Goal: Information Seeking & Learning: Check status

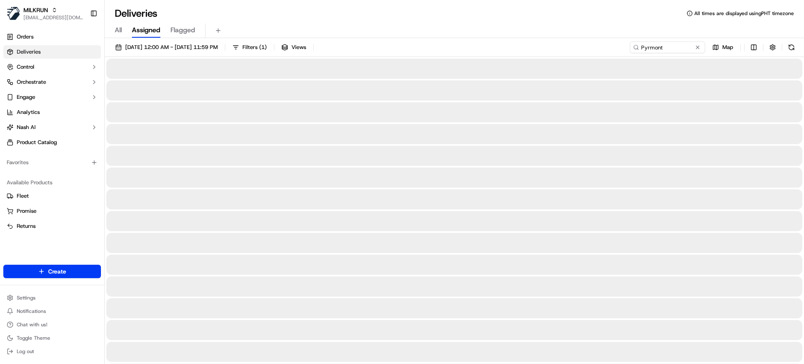
click at [119, 31] on span "All" at bounding box center [118, 30] width 7 height 10
click at [46, 13] on span "MILKRUN" at bounding box center [35, 10] width 25 height 8
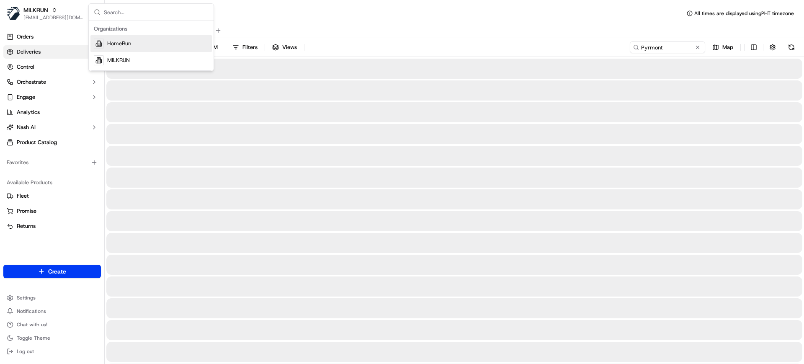
click at [124, 43] on span "HomeRun" at bounding box center [119, 44] width 24 height 8
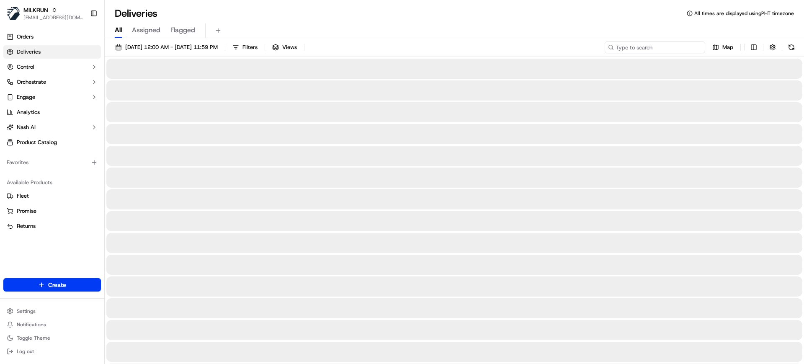
click at [673, 47] on input at bounding box center [654, 47] width 100 height 12
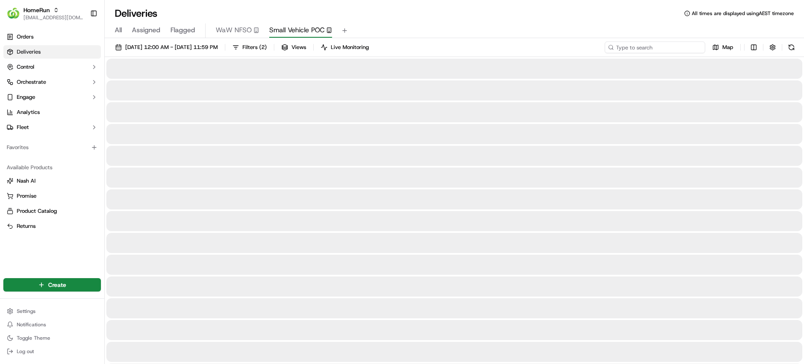
click at [643, 46] on input at bounding box center [654, 47] width 100 height 12
paste input "Chatswood East"
type input "Chatswood East"
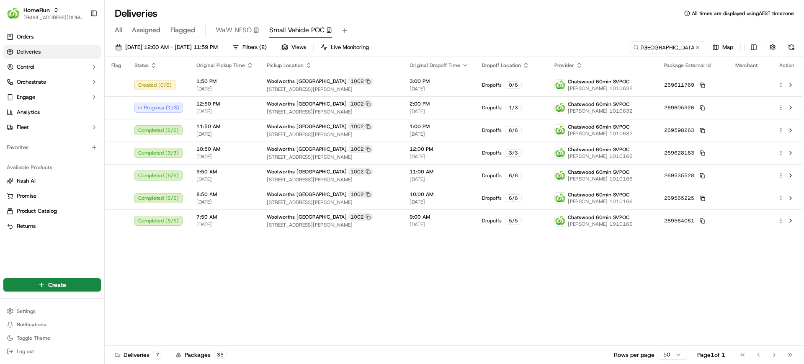
click at [482, 276] on div "Flag Status Original Pickup Time Pickup Location Original Dropoff Time Dropoff …" at bounding box center [453, 201] width 697 height 288
click at [374, 285] on div "Flag Status Original Pickup Time Pickup Location Original Dropoff Time Dropoff …" at bounding box center [453, 201] width 697 height 288
click at [456, 264] on div "Flag Status Original Pickup Time Pickup Location Original Dropoff Time Dropoff …" at bounding box center [453, 201] width 697 height 288
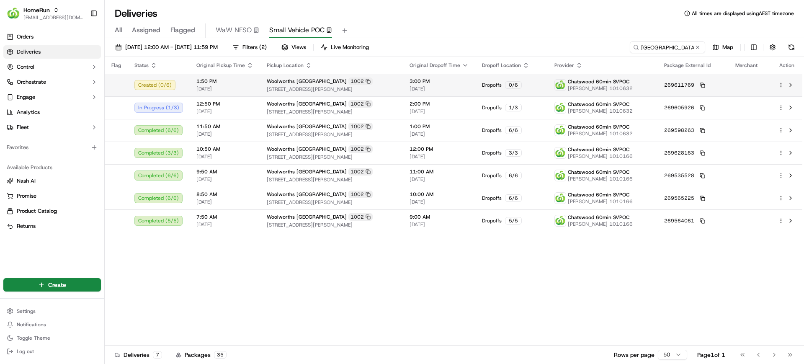
click at [714, 86] on td "269611769" at bounding box center [693, 85] width 72 height 23
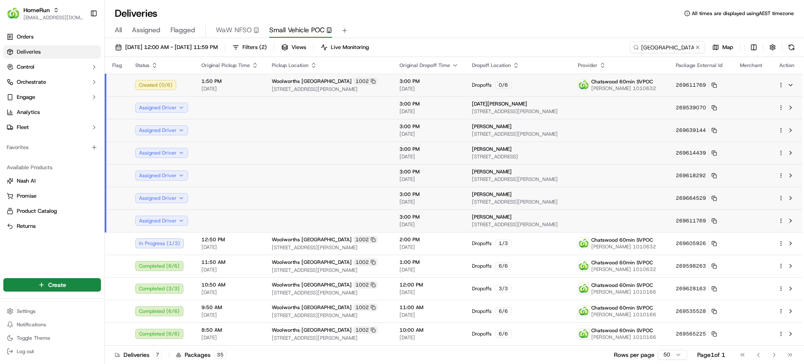
click at [666, 15] on div "Deliveries All times are displayed using AEST timezone" at bounding box center [454, 13] width 699 height 13
click at [519, 83] on div "Dropoffs 0 / 6" at bounding box center [518, 85] width 93 height 8
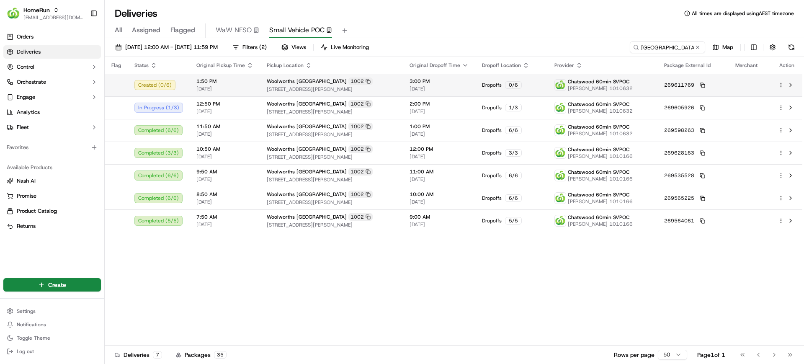
click at [780, 85] on html "HomeRun mvilals@woolworths.com.au Toggle Sidebar Orders Deliveries Control Orch…" at bounding box center [402, 182] width 804 height 364
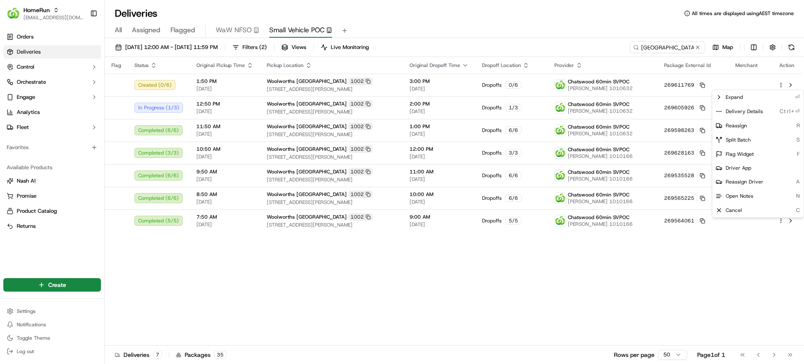
click at [718, 250] on html "HomeRun mvilals@woolworths.com.au Toggle Sidebar Orders Deliveries Control Orch…" at bounding box center [402, 182] width 804 height 364
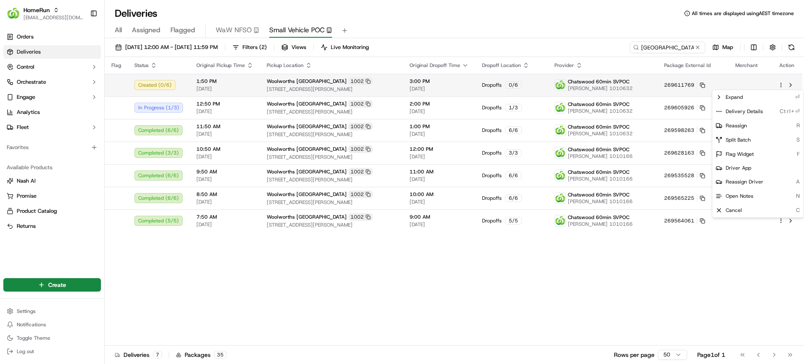
click at [781, 84] on html "HomeRun mvilals@woolworths.com.au Toggle Sidebar Orders Deliveries Control Orch…" at bounding box center [402, 182] width 804 height 364
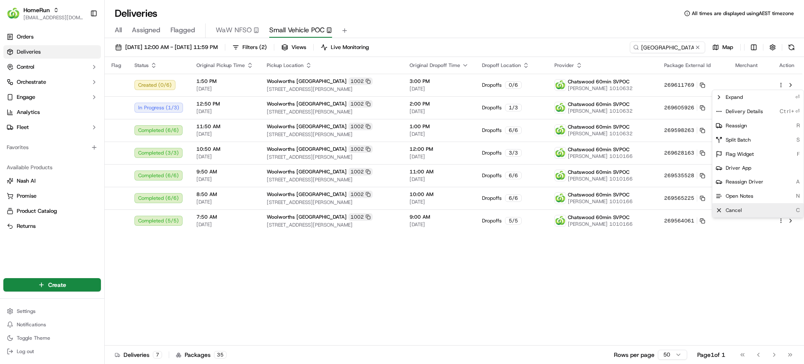
click at [733, 208] on span "Cancel" at bounding box center [733, 210] width 16 height 7
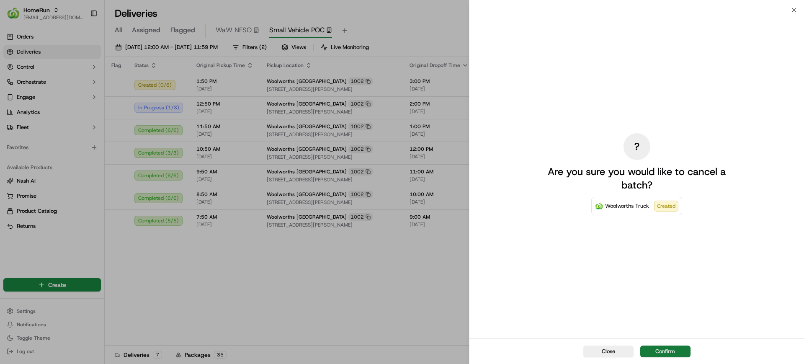
click at [670, 347] on button "Confirm" at bounding box center [665, 351] width 50 height 12
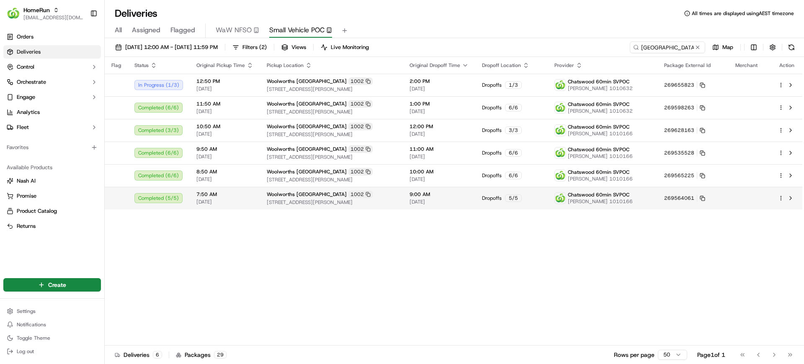
drag, startPoint x: 311, startPoint y: 255, endPoint x: 512, endPoint y: 191, distance: 210.7
click at [337, 247] on div "Flag Status Original Pickup Time Pickup Location Original Dropoff Time Dropoff …" at bounding box center [453, 201] width 697 height 288
click at [496, 29] on div "All Assigned Flagged WaW NFSO Small Vehicle POC" at bounding box center [454, 30] width 699 height 15
click at [117, 33] on span "All" at bounding box center [118, 30] width 7 height 10
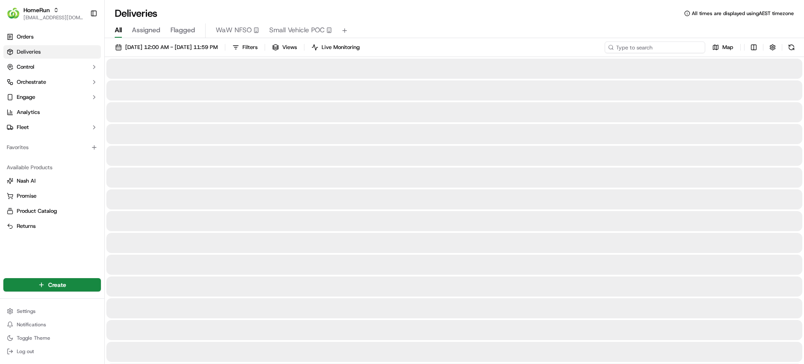
click at [655, 51] on input at bounding box center [654, 47] width 100 height 12
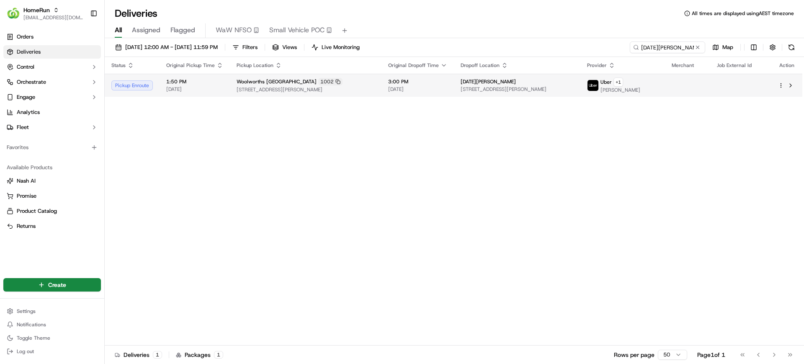
click at [506, 86] on span "[STREET_ADDRESS][PERSON_NAME]" at bounding box center [516, 89] width 113 height 7
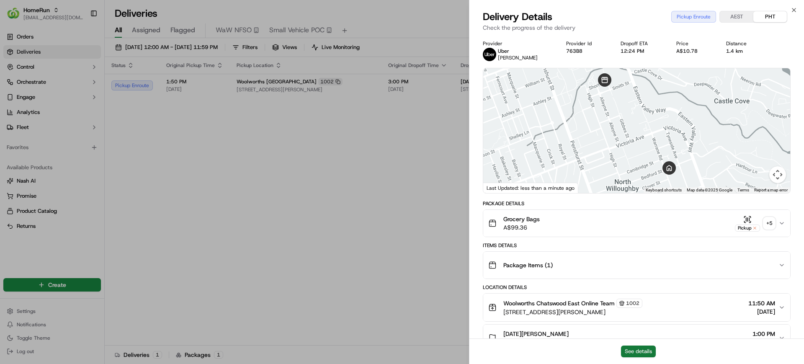
click at [638, 349] on button "See details" at bounding box center [638, 351] width 35 height 12
click at [637, 351] on button "See details" at bounding box center [638, 351] width 35 height 12
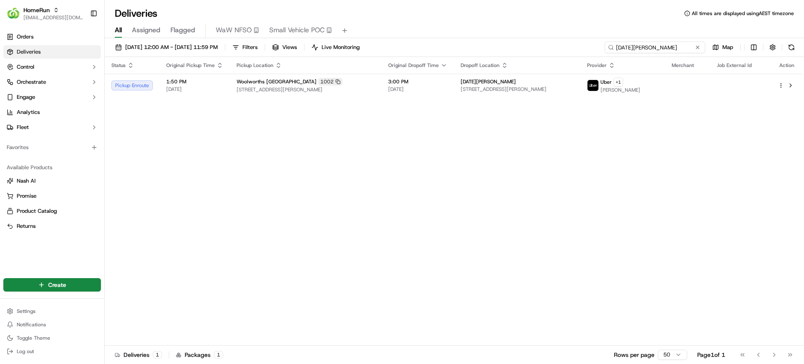
drag, startPoint x: 678, startPoint y: 48, endPoint x: 539, endPoint y: 50, distance: 139.4
click at [541, 49] on div "16/09/2025 12:00 AM - 16/09/2025 11:59 PM Filters Views Live Monitoring Lucia D…" at bounding box center [454, 48] width 699 height 15
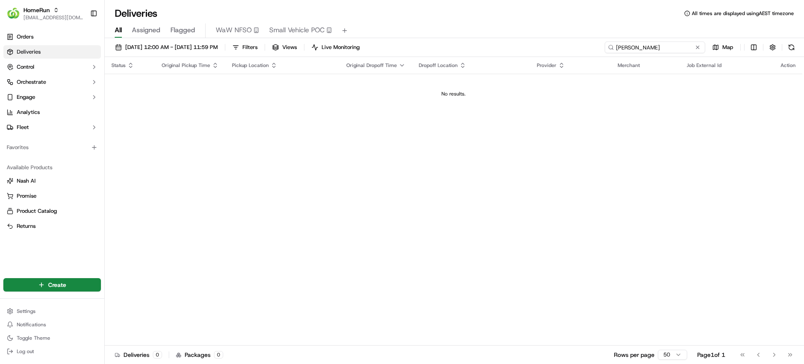
click at [635, 49] on input "Katie Peterson" at bounding box center [654, 47] width 100 height 12
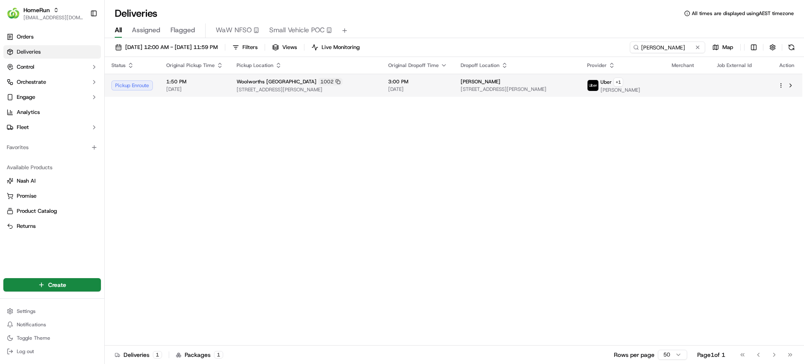
click at [423, 87] on span "[DATE]" at bounding box center [417, 89] width 59 height 7
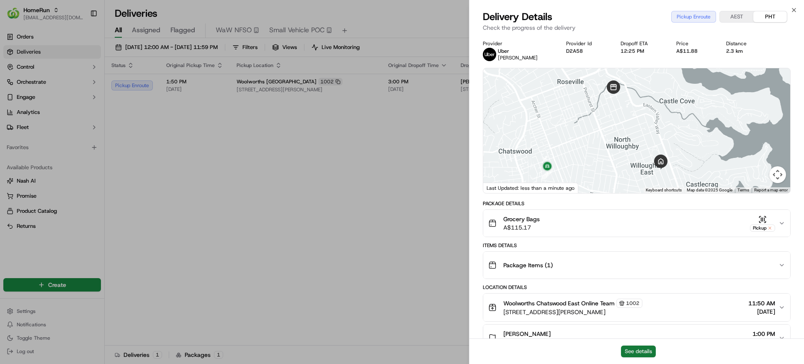
click at [642, 355] on button "See details" at bounding box center [638, 351] width 35 height 12
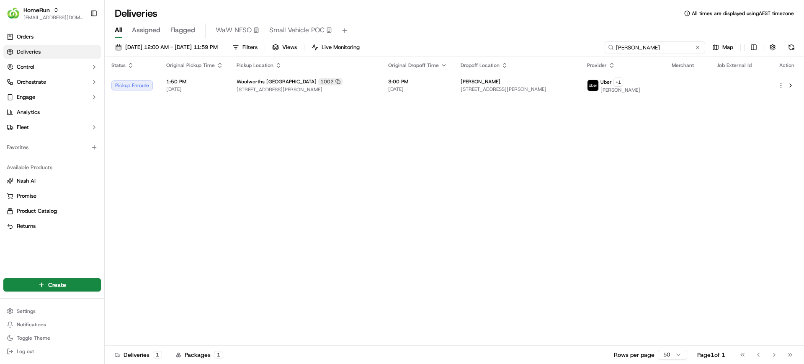
click at [658, 45] on input "Katie Paterson" at bounding box center [654, 47] width 100 height 12
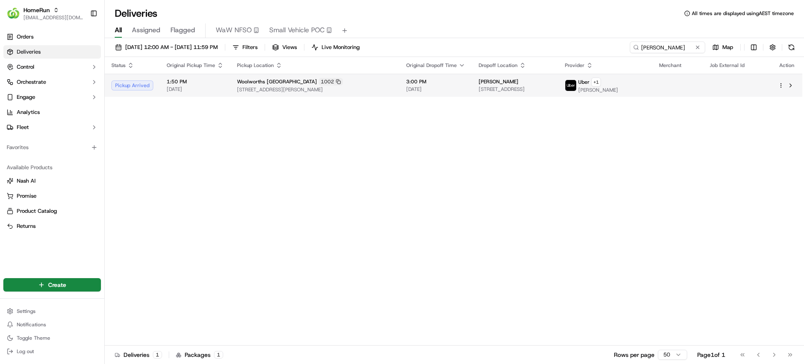
click at [438, 84] on td "3:00 PM 16/09/2025" at bounding box center [435, 85] width 72 height 23
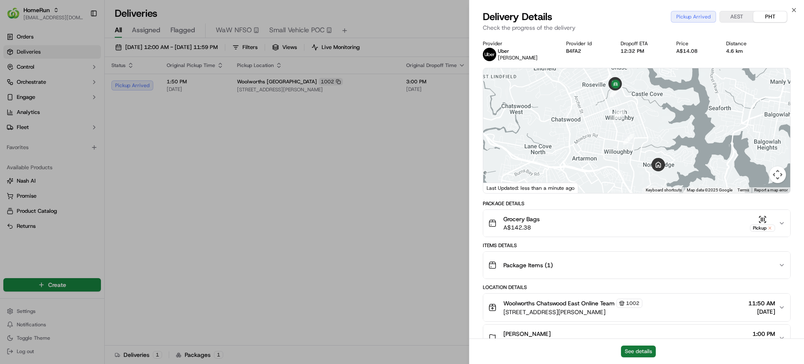
click at [628, 350] on button "See details" at bounding box center [638, 351] width 35 height 12
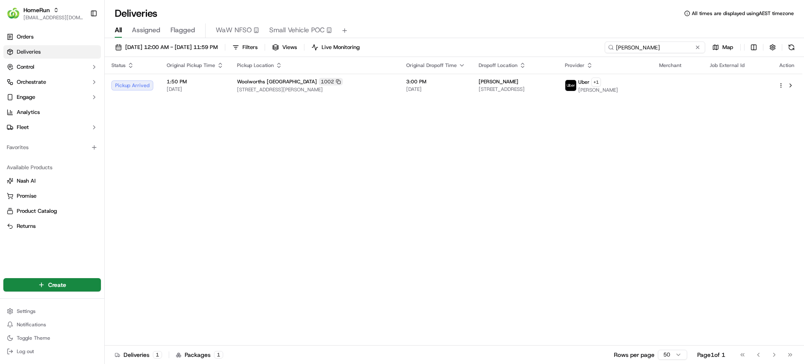
click at [660, 46] on input "Shaunte" at bounding box center [654, 47] width 100 height 12
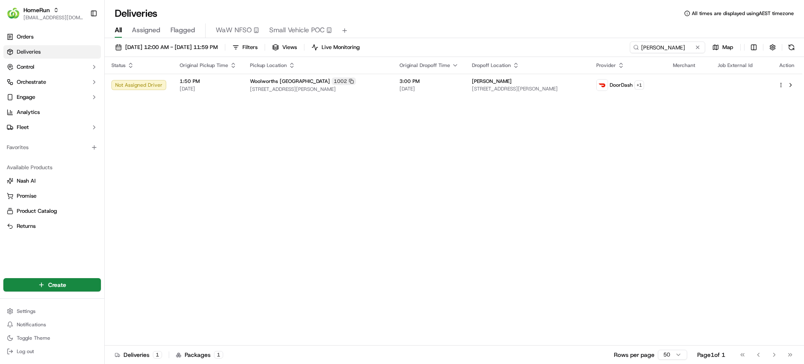
click at [378, 150] on div "Status Original Pickup Time Pickup Location Original Dropoff Time Dropoff Locat…" at bounding box center [453, 201] width 697 height 288
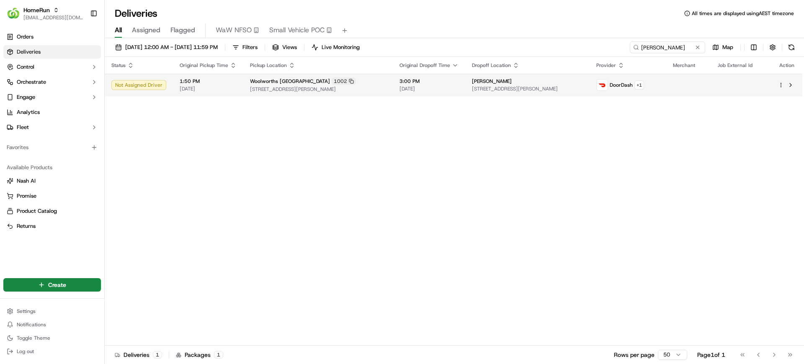
click at [393, 82] on td "3:00 PM 16/09/2025" at bounding box center [429, 85] width 72 height 23
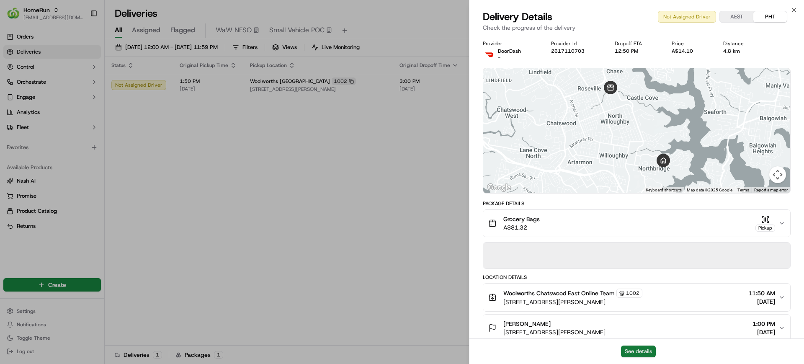
click at [637, 348] on button "See details" at bounding box center [638, 351] width 35 height 12
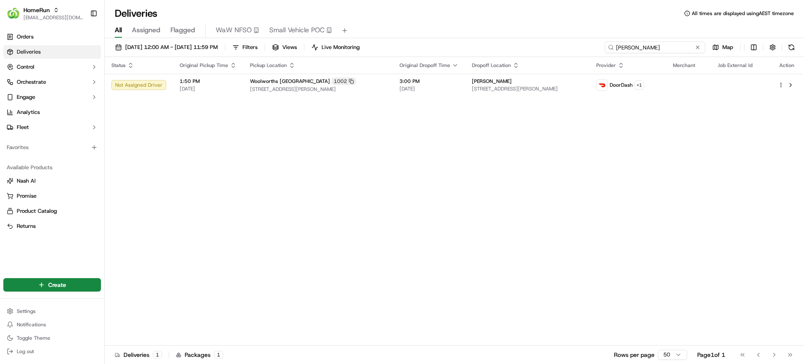
click at [660, 48] on input "Melissa Matich" at bounding box center [654, 47] width 100 height 12
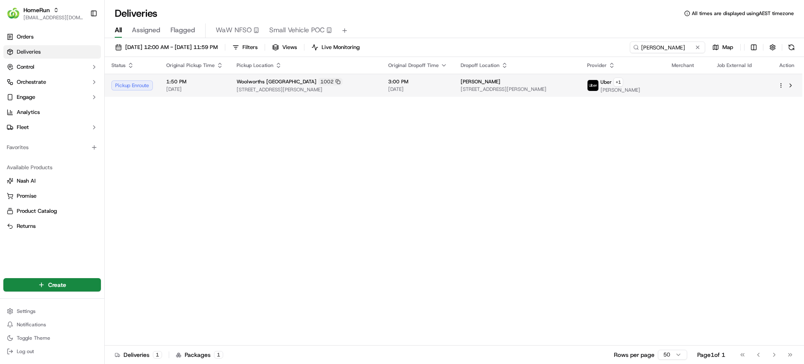
click at [443, 85] on td "3:00 PM 16/09/2025" at bounding box center [417, 85] width 72 height 23
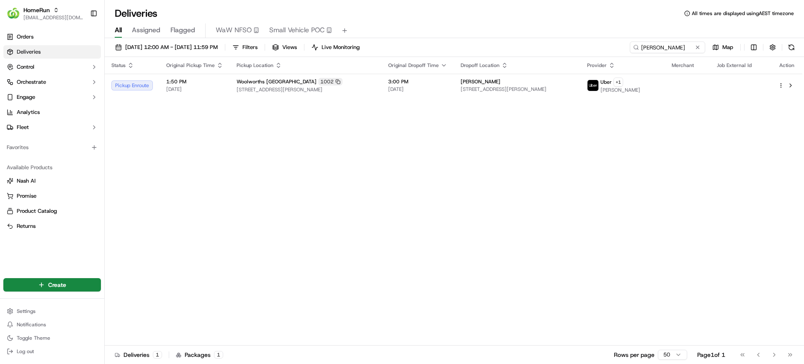
click at [690, 234] on div "Status Original Pickup Time Pickup Location Original Dropoff Time Dropoff Locat…" at bounding box center [453, 201] width 697 height 288
click at [667, 46] on input "Tamara Isterling" at bounding box center [654, 47] width 100 height 12
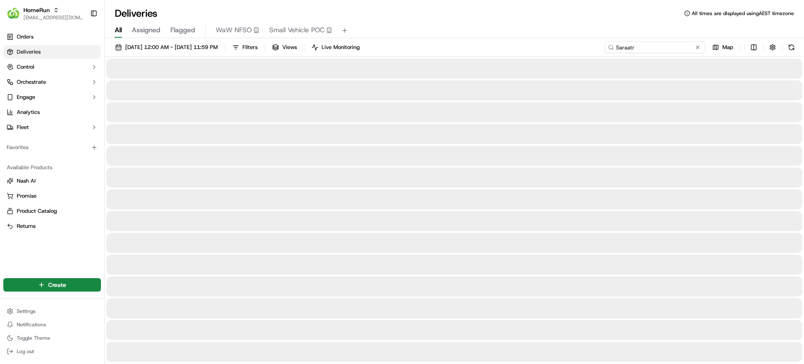
drag, startPoint x: 642, startPoint y: 47, endPoint x: 535, endPoint y: 36, distance: 107.2
click at [535, 36] on div "Deliveries All times are displayed using AEST timezone All Assigned Flagged WaW…" at bounding box center [454, 182] width 699 height 364
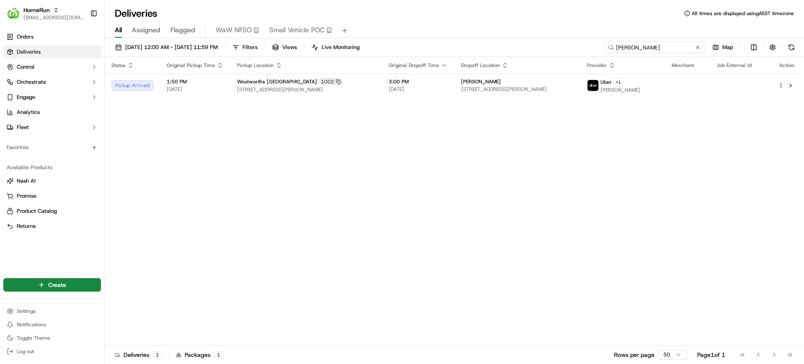
click at [654, 48] on input "Sandra Mattar" at bounding box center [654, 47] width 100 height 12
type input "C"
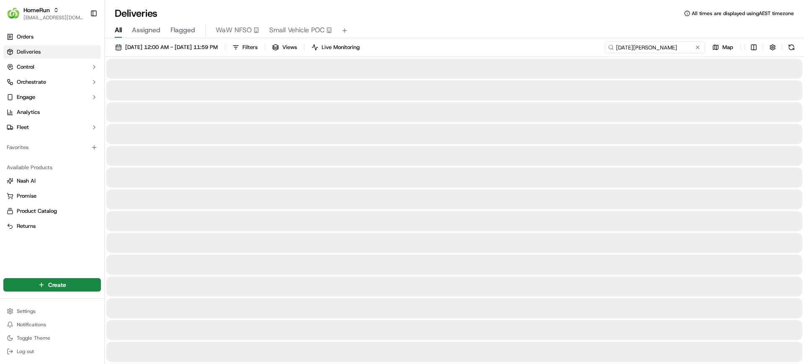
type input "[DATE][PERSON_NAME]"
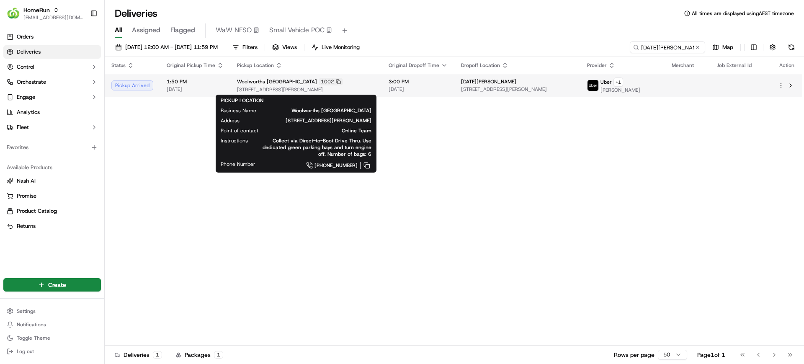
click at [343, 87] on span "[STREET_ADDRESS][PERSON_NAME]" at bounding box center [306, 89] width 138 height 7
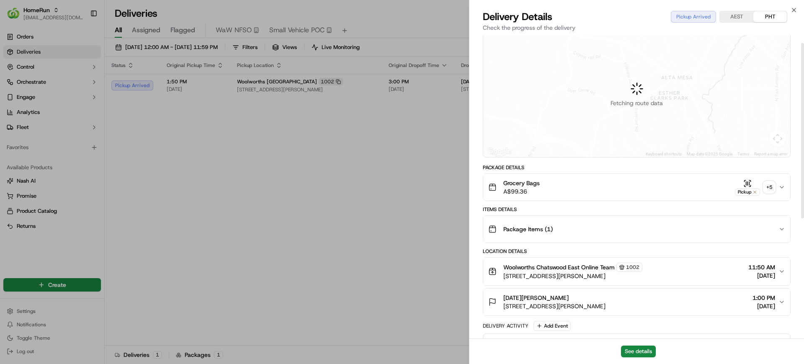
scroll to position [52, 0]
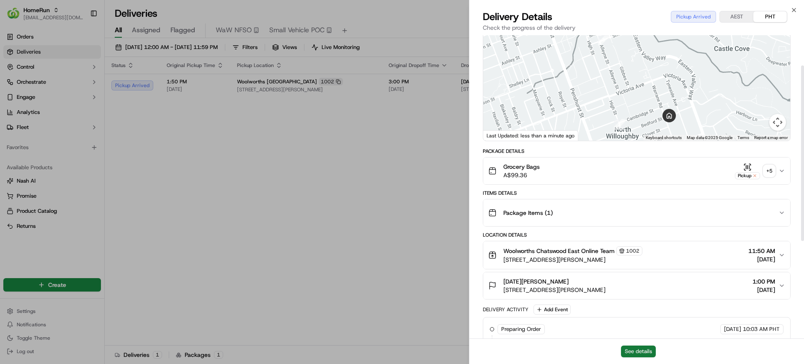
click at [629, 349] on button "See details" at bounding box center [638, 351] width 35 height 12
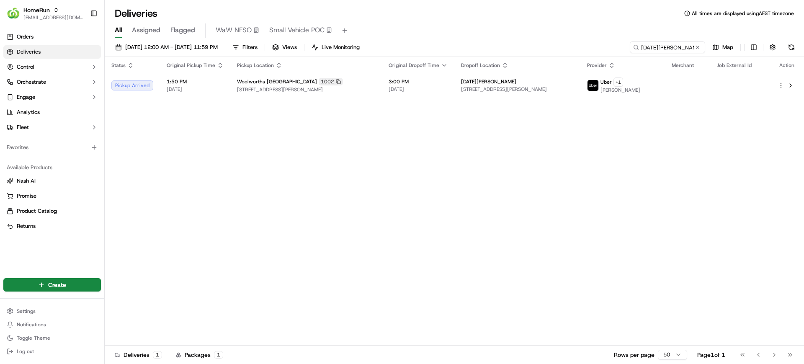
click at [500, 24] on div "All Assigned Flagged WaW NFSO Small Vehicle POC" at bounding box center [454, 30] width 699 height 15
click at [47, 9] on span "HomeRun" at bounding box center [36, 10] width 26 height 8
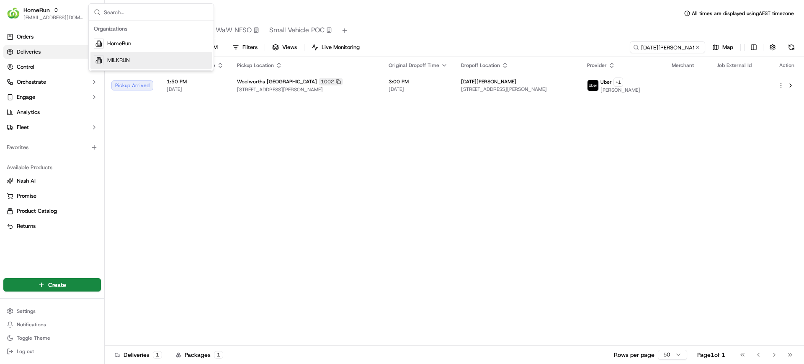
click at [123, 58] on span "MILKRUN" at bounding box center [118, 61] width 23 height 8
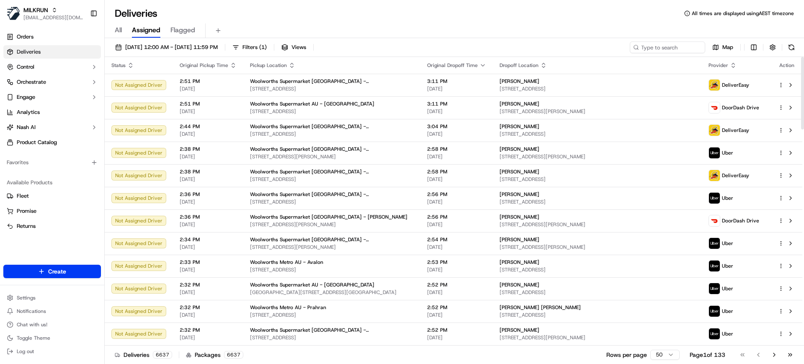
drag, startPoint x: 426, startPoint y: 14, endPoint x: 385, endPoint y: 23, distance: 41.0
click at [426, 14] on div "Deliveries All times are displayed using AEST timezone" at bounding box center [454, 13] width 699 height 13
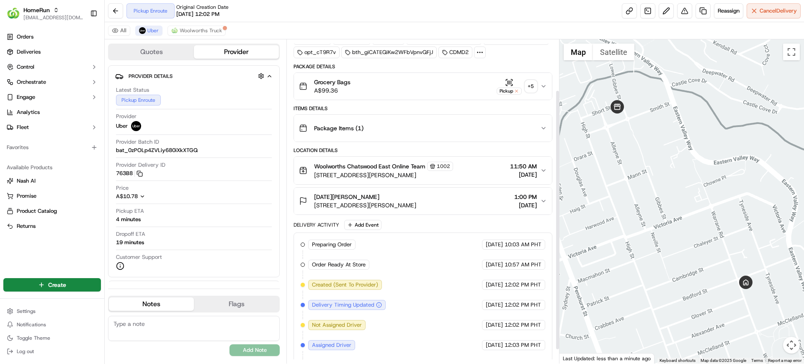
scroll to position [80, 0]
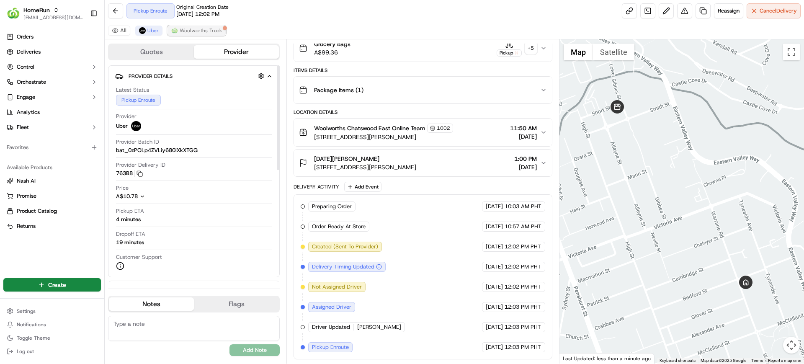
click at [206, 33] on span "Woolworths Truck" at bounding box center [201, 30] width 42 height 7
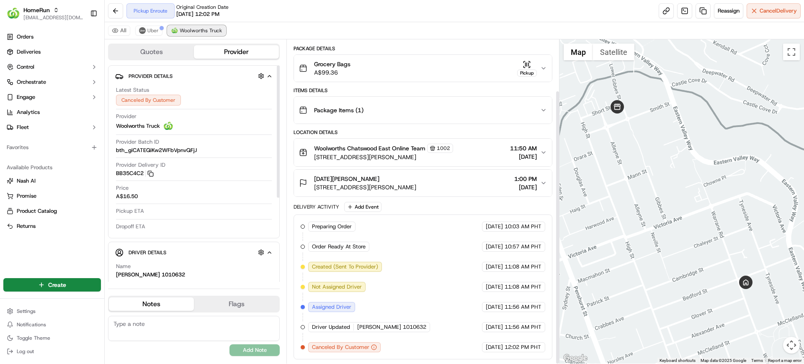
scroll to position [60, 0]
click at [145, 33] on button "Uber" at bounding box center [148, 31] width 27 height 10
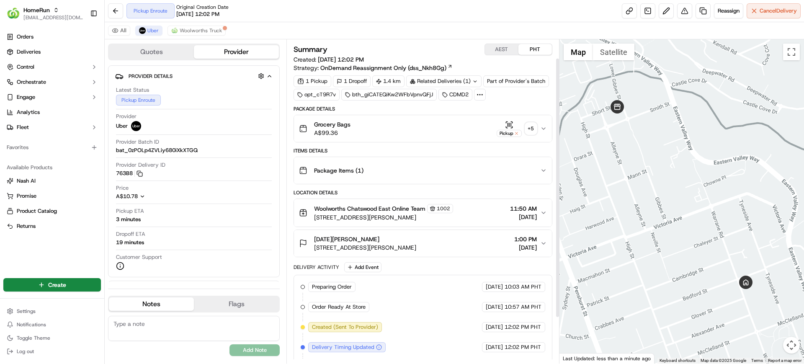
scroll to position [80, 0]
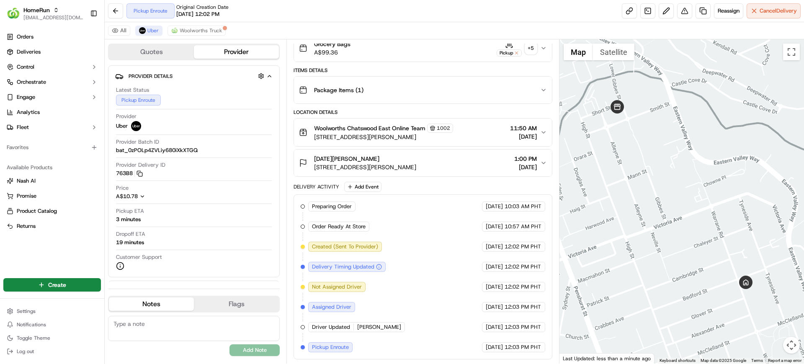
click at [387, 13] on div "Pickup Enroute Original Creation Date 09/16/2025 12:02 PM Reassign Cancel Deliv…" at bounding box center [454, 11] width 699 height 22
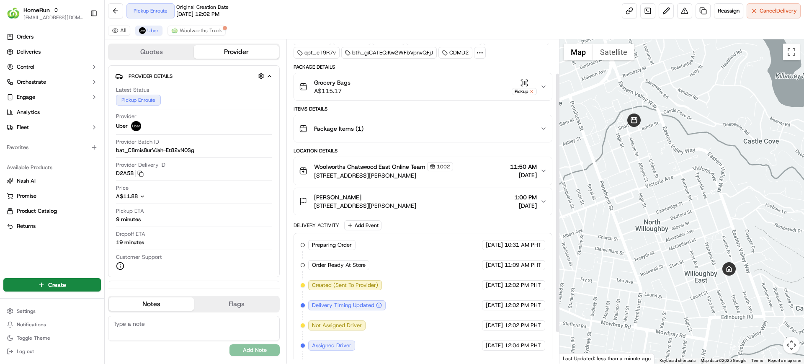
scroll to position [80, 0]
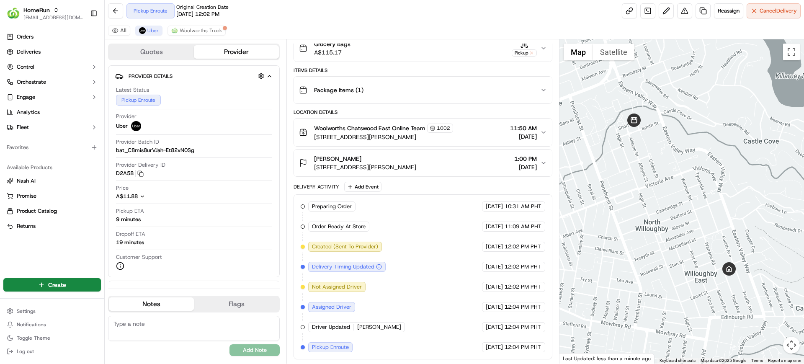
click at [396, 20] on div "Pickup Enroute Original Creation Date [DATE] 12:02 PM Reassign Cancel Delivery" at bounding box center [454, 11] width 699 height 22
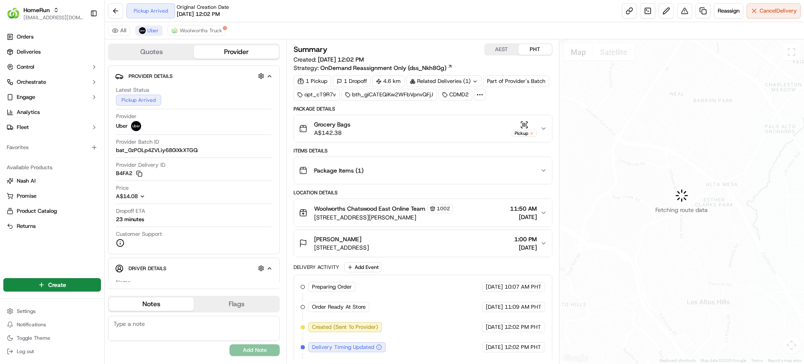
scroll to position [121, 0]
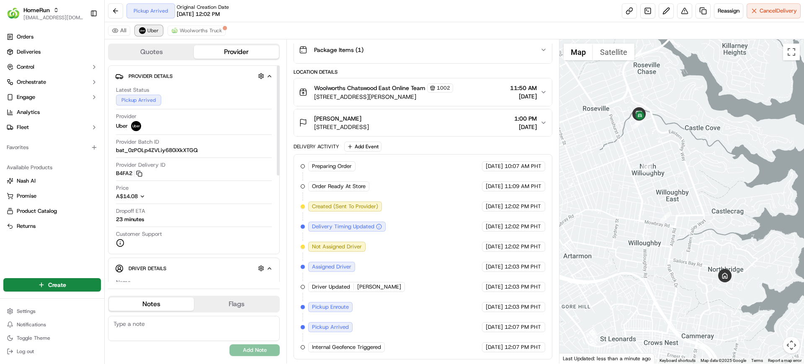
click at [150, 28] on span "Uber" at bounding box center [152, 30] width 11 height 7
drag, startPoint x: 509, startPoint y: 23, endPoint x: 550, endPoint y: 23, distance: 40.6
click at [509, 23] on div "All Uber Woolworths Truck" at bounding box center [454, 30] width 699 height 17
click at [525, 14] on div "Pickup Arrived Original Creation Date 09/16/2025 12:02 PM Reassign Cancel Deliv…" at bounding box center [454, 11] width 699 height 22
click at [465, 31] on div "All Uber Woolworths Truck" at bounding box center [454, 30] width 699 height 17
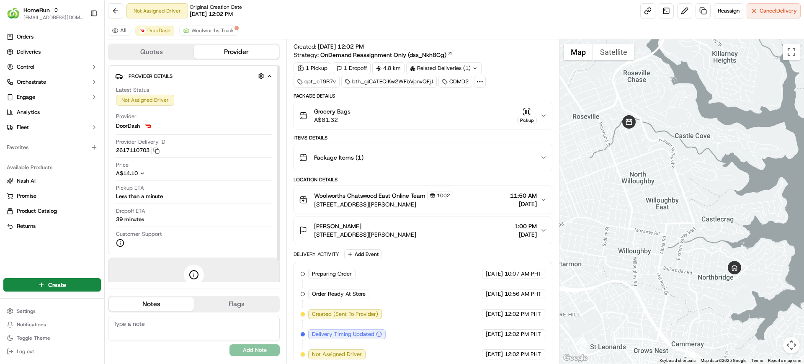
scroll to position [20, 0]
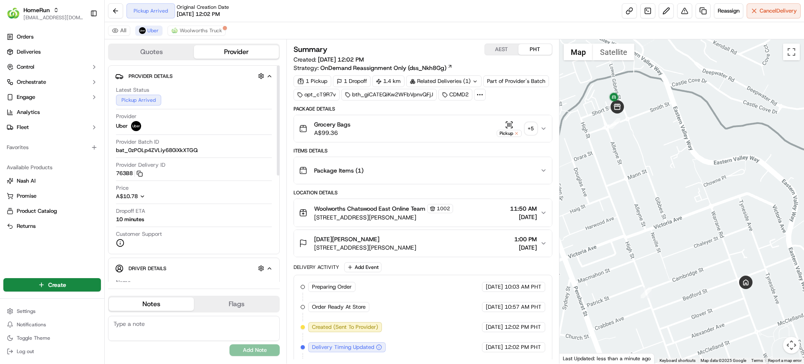
click at [312, 29] on div "All Uber Woolworths Truck" at bounding box center [454, 30] width 699 height 17
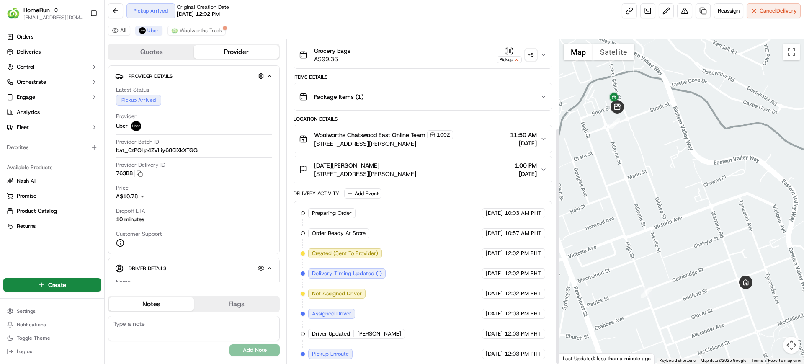
scroll to position [121, 0]
